Goal: Task Accomplishment & Management: Manage account settings

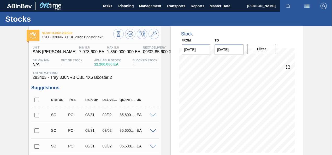
scroll to position [189, 0]
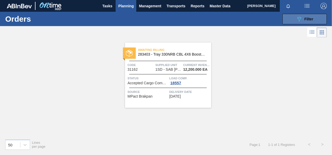
click at [300, 16] on icon "089F7B8B-B2A5-4AFE-B5C0-19BA573D28AC" at bounding box center [299, 19] width 6 height 6
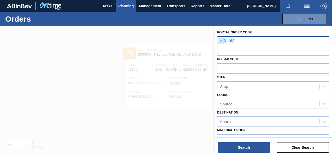
click at [222, 41] on span "×" at bounding box center [221, 41] width 5 height 6
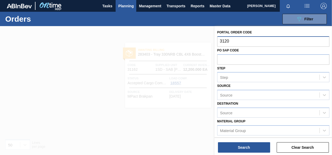
type input "31208"
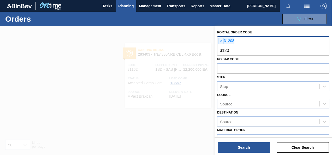
type input "31207"
type input "31206"
type input "31214c"
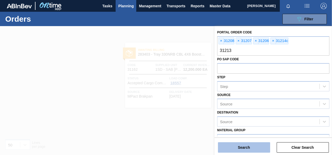
type input "31213"
click at [247, 147] on button "Search" at bounding box center [244, 147] width 52 height 10
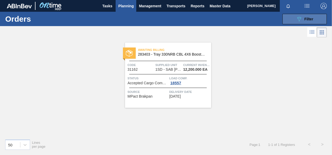
click at [298, 17] on icon at bounding box center [300, 19] width 4 height 4
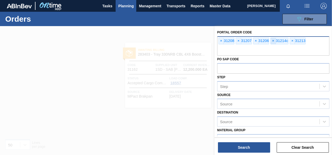
click at [273, 40] on span "×" at bounding box center [273, 41] width 5 height 6
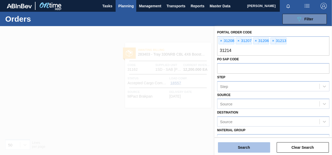
type input "31214"
click at [237, 148] on button "Search" at bounding box center [244, 147] width 52 height 10
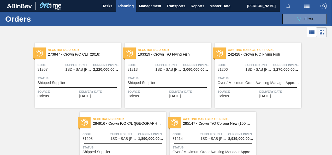
click at [83, 71] on span "1SD - SAB [PERSON_NAME]" at bounding box center [78, 70] width 26 height 4
click at [83, 71] on main "Tasks Planning Management Transports Reports Master Data [PERSON_NAME] Mark all…" at bounding box center [166, 77] width 332 height 155
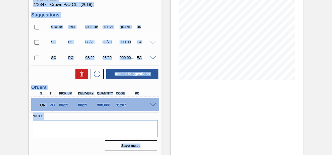
scroll to position [74, 0]
click at [153, 103] on span at bounding box center [153, 105] width 6 height 4
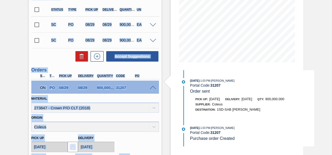
scroll to position [69, 0]
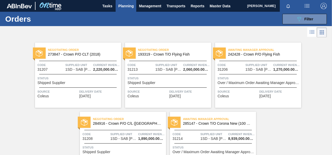
click at [171, 71] on div "Negotiating Order 193319 - Crown T/O Flying Fish Code 31213 Supplied Unit 1SD -…" at bounding box center [168, 75] width 86 height 65
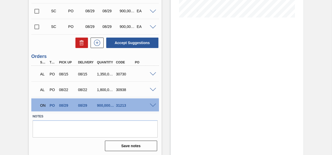
scroll to position [136, 0]
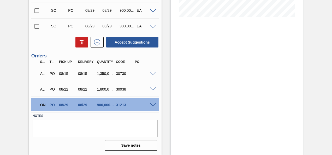
click at [152, 104] on span at bounding box center [153, 105] width 6 height 4
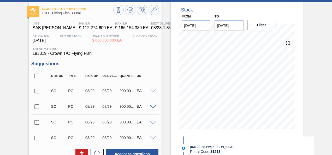
scroll to position [6, 0]
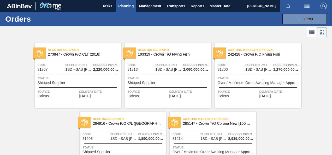
click at [259, 74] on div "Awaiting Manager Approval 242428 - Crown P/O Flying Fish Code 31206 Supplied Un…" at bounding box center [258, 75] width 86 height 65
click at [259, 74] on main "Tasks Planning Management Transports Reports Master Data [PERSON_NAME] Mark all…" at bounding box center [166, 77] width 332 height 155
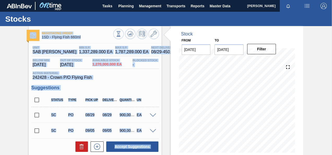
scroll to position [89, 0]
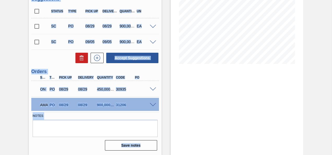
click at [153, 105] on span at bounding box center [153, 105] width 6 height 4
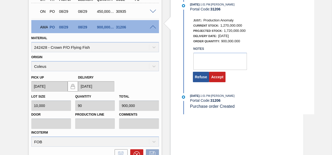
scroll to position [168, 0]
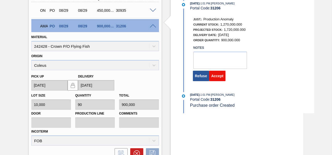
click at [219, 76] on button "Accept" at bounding box center [217, 76] width 16 height 10
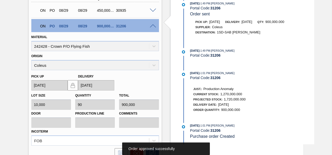
scroll to position [89, 0]
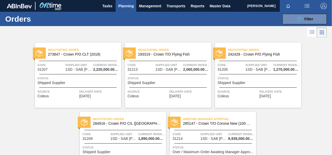
click at [120, 138] on span "1SD - SAB [PERSON_NAME]" at bounding box center [124, 139] width 26 height 4
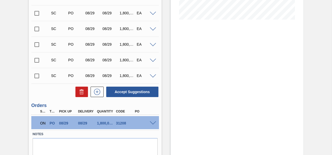
scroll to position [152, 0]
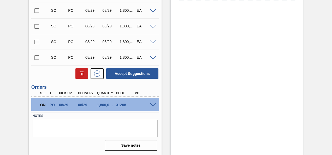
click at [154, 103] on span at bounding box center [153, 105] width 6 height 4
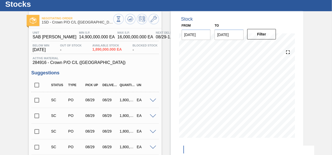
scroll to position [0, 0]
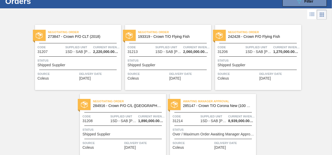
scroll to position [26, 0]
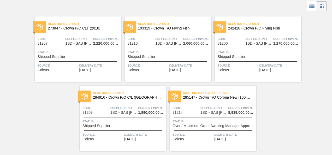
click at [223, 114] on span "1SD - SAB [PERSON_NAME]" at bounding box center [214, 113] width 26 height 4
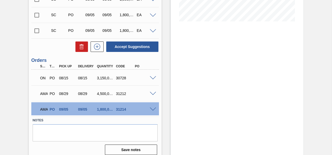
scroll to position [136, 0]
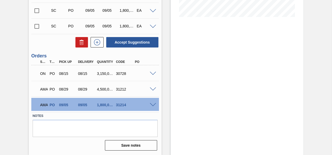
click at [153, 104] on span at bounding box center [153, 105] width 6 height 4
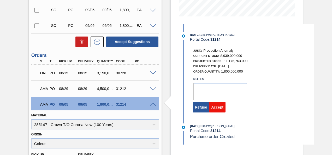
click at [218, 109] on button "Accept" at bounding box center [217, 107] width 16 height 10
